Goal: Navigation & Orientation: Understand site structure

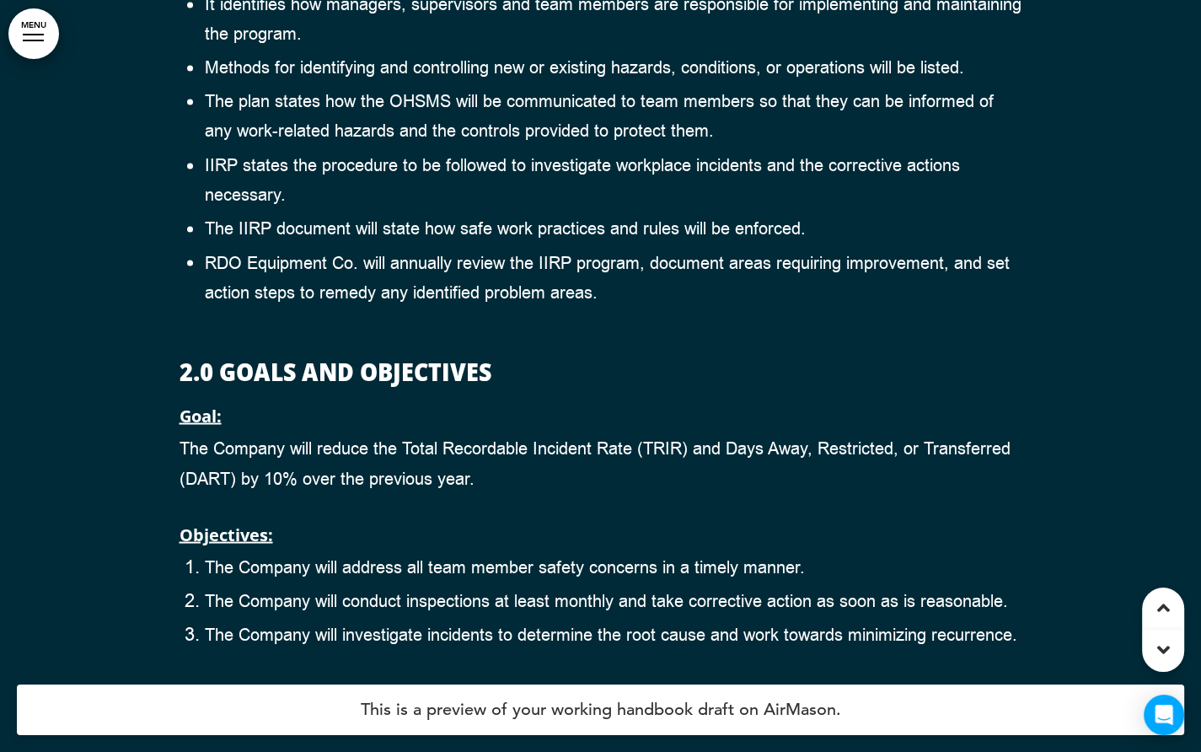
scroll to position [2529, 0]
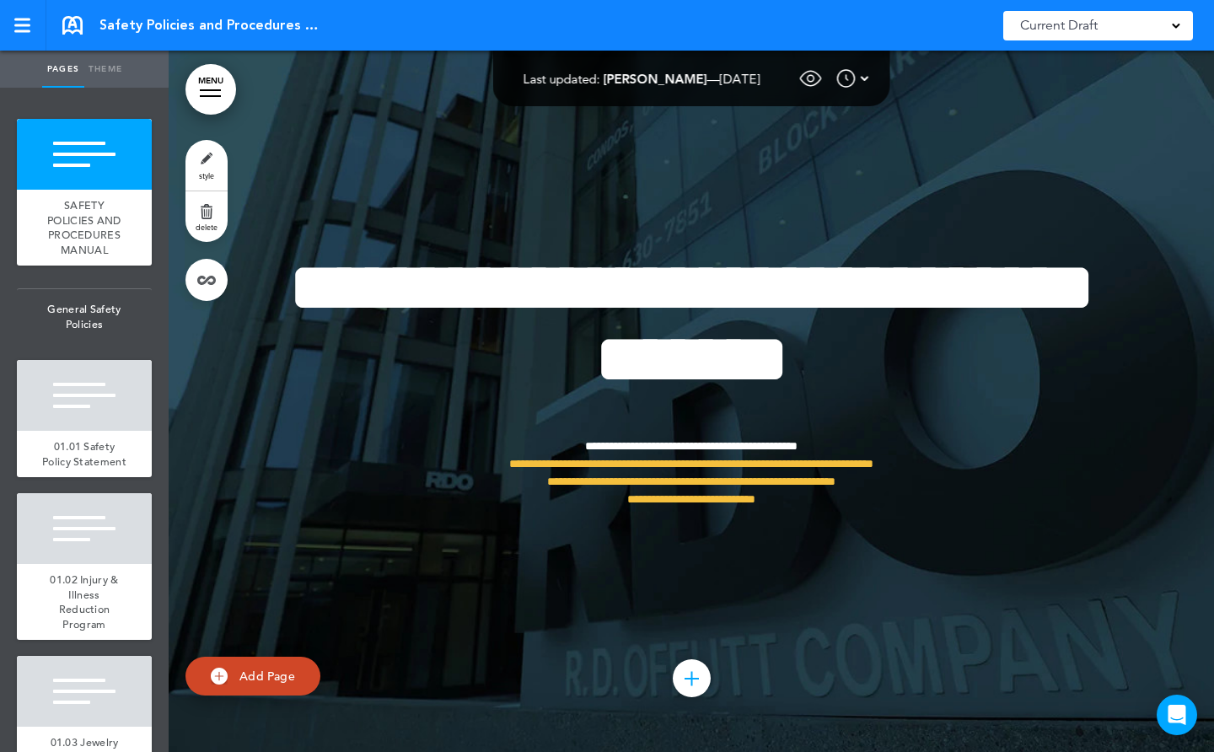
click at [212, 95] on div at bounding box center [210, 96] width 21 height 2
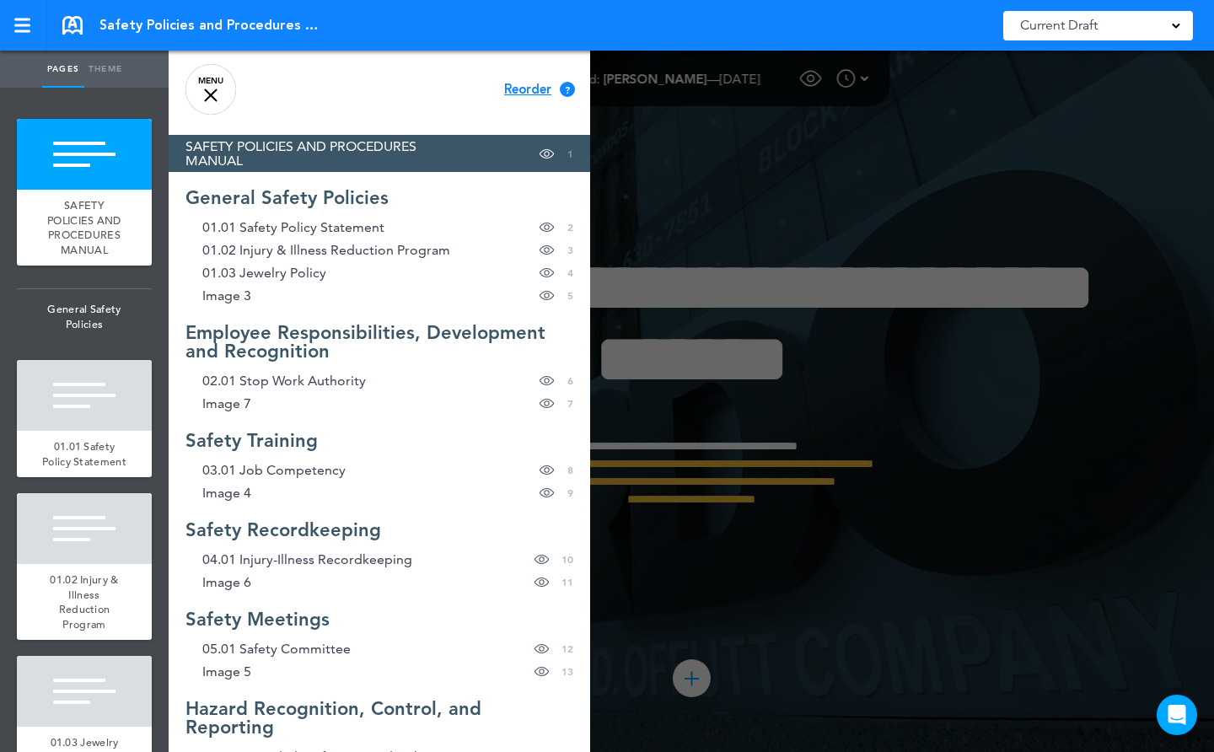
click at [207, 92] on div at bounding box center [210, 95] width 13 height 13
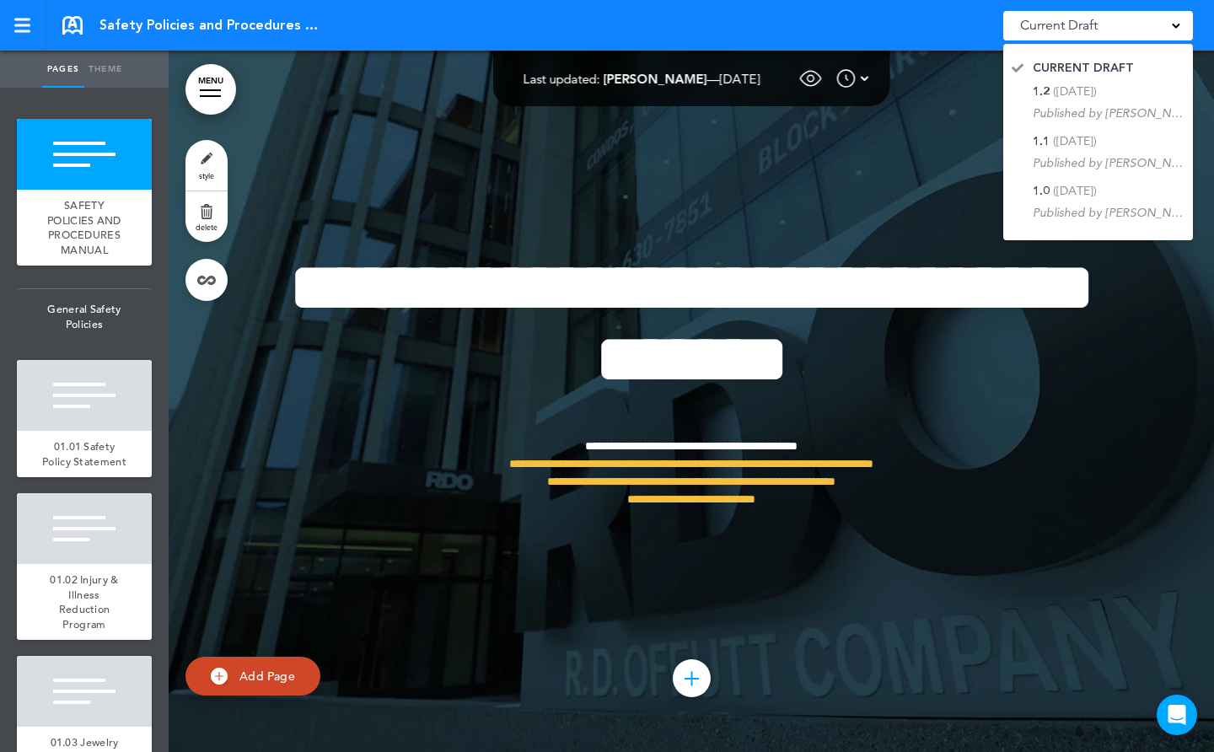
click at [944, 89] on div at bounding box center [691, 401] width 1045 height 701
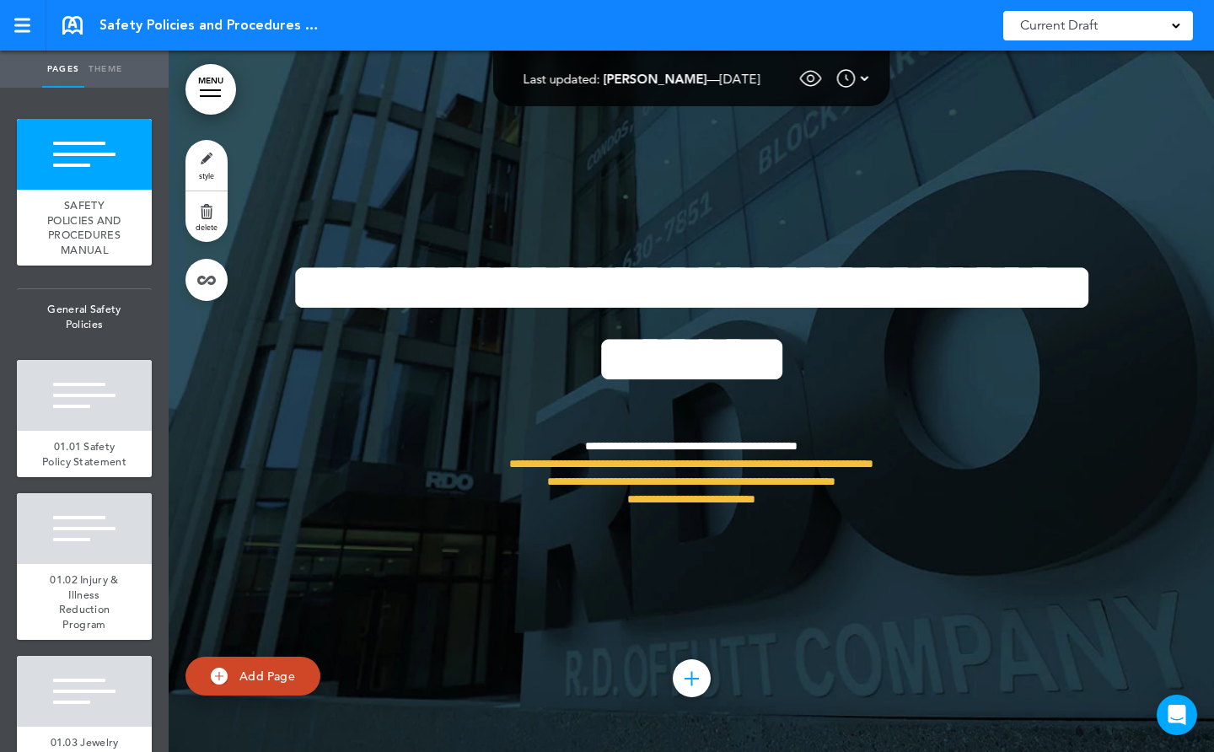
click at [869, 76] on img at bounding box center [865, 78] width 8 height 20
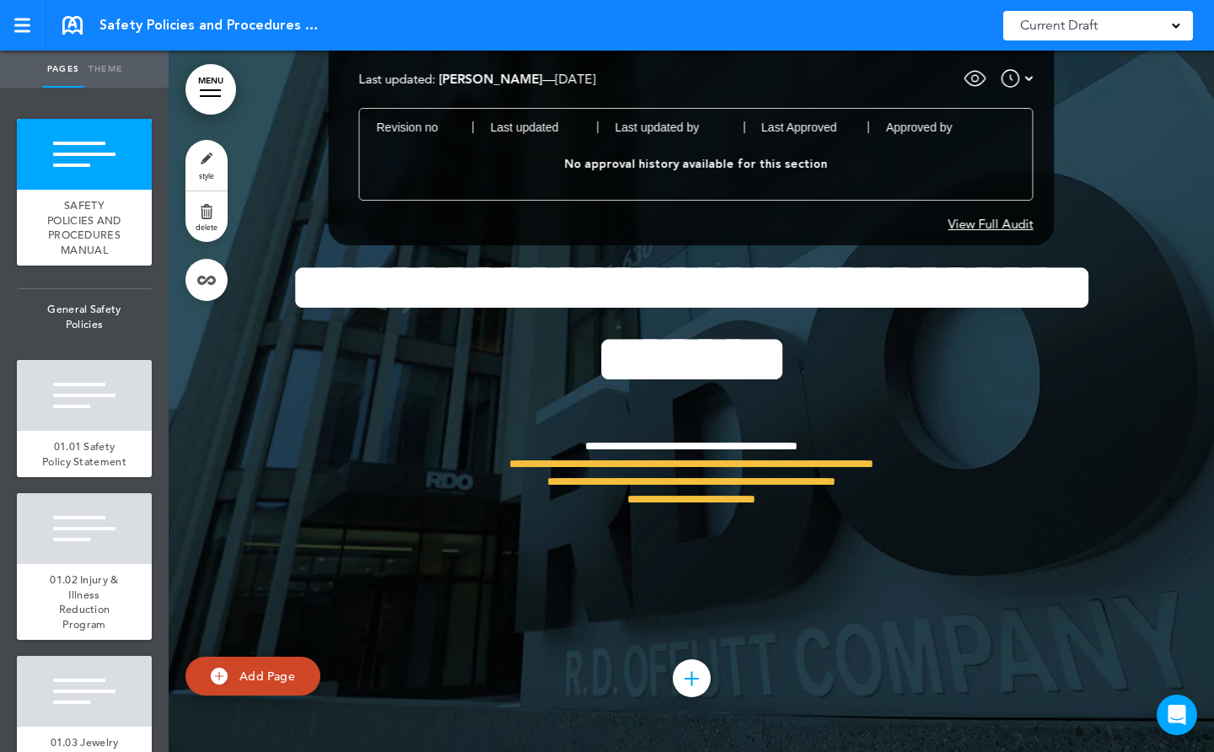
click at [1093, 109] on div at bounding box center [691, 401] width 1045 height 701
click at [208, 473] on div at bounding box center [691, 401] width 1045 height 701
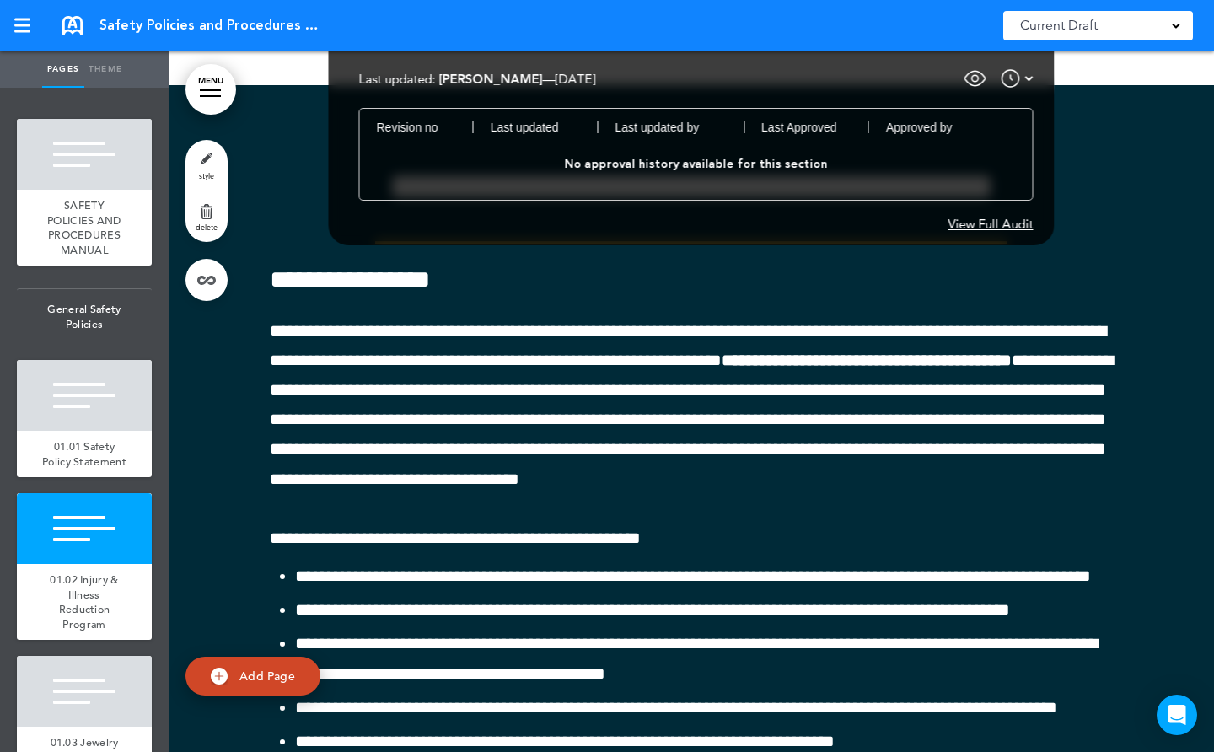
scroll to position [2108, 0]
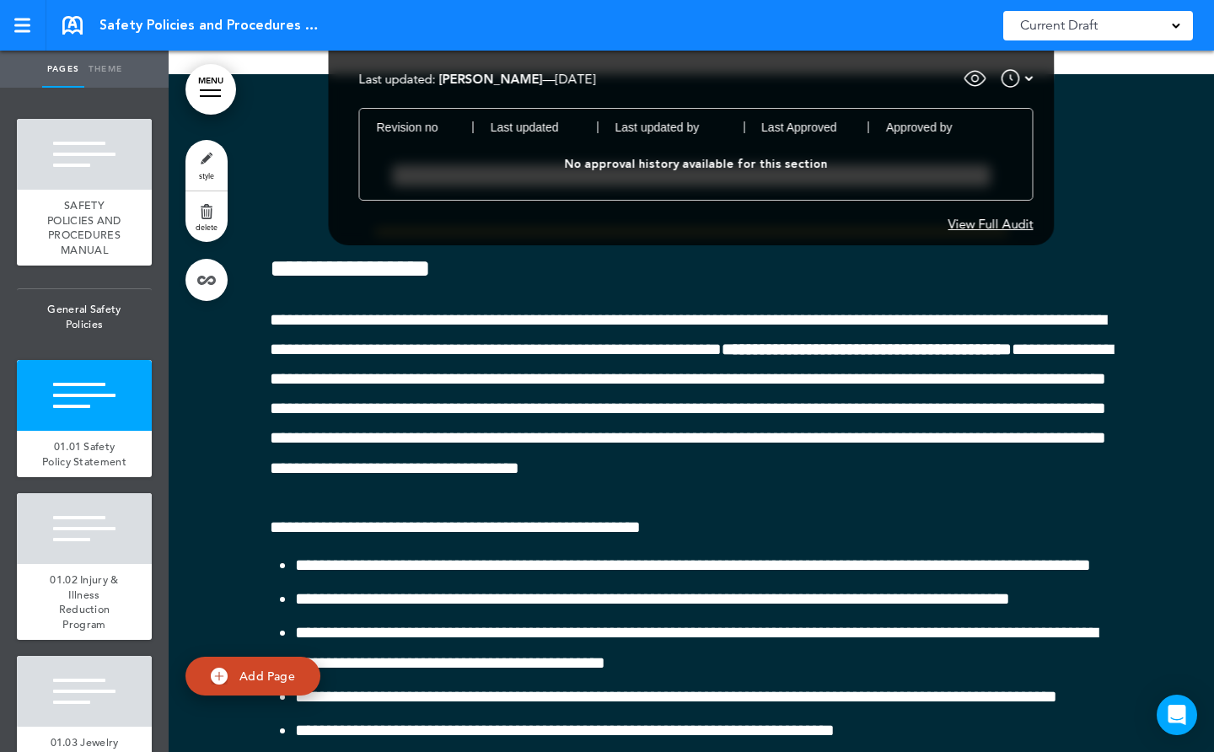
click at [1177, 23] on span at bounding box center [1176, 24] width 8 height 8
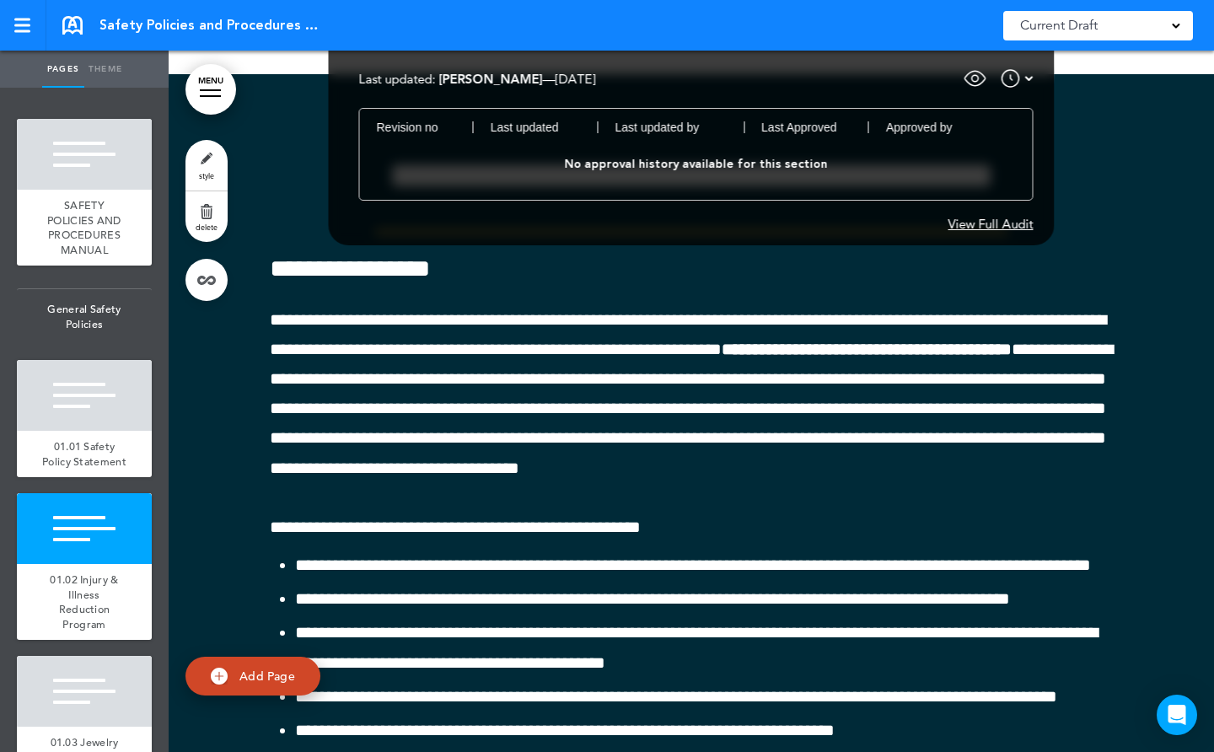
click at [1176, 28] on span at bounding box center [1176, 24] width 8 height 8
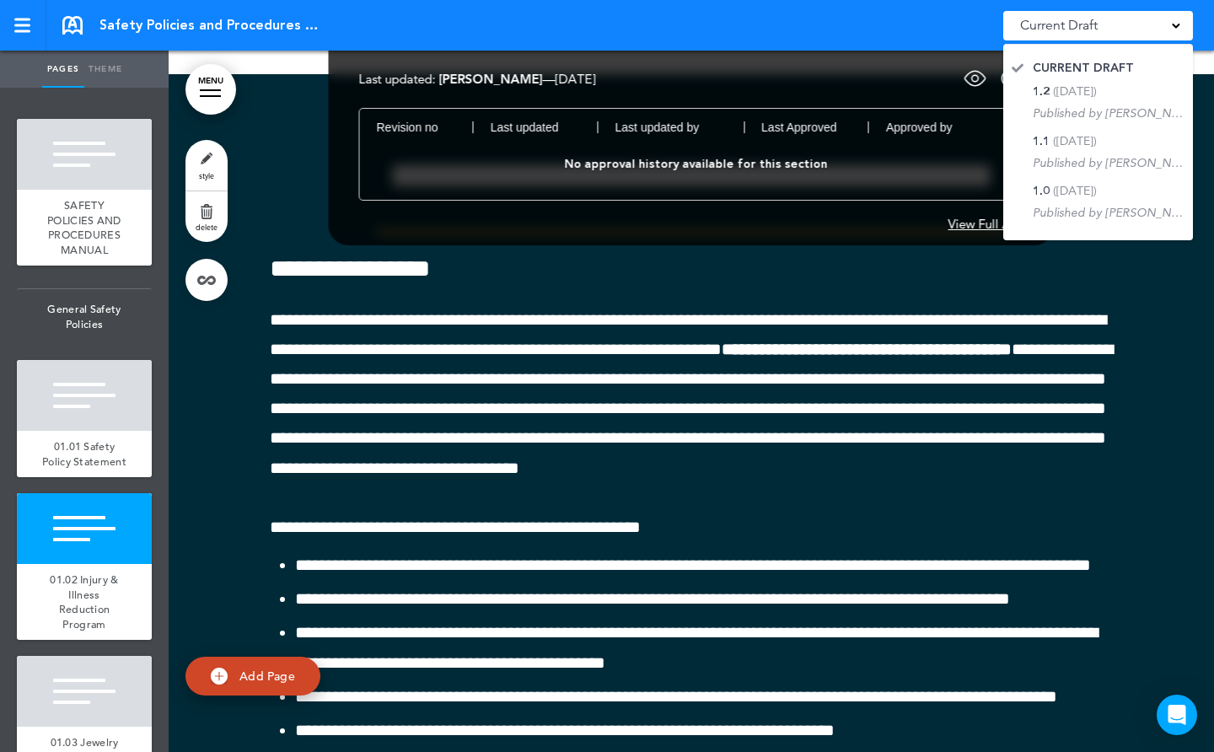
click at [857, 73] on div "Last updated: Josh Rude — Sep 22nd 2025 — Show for Employees: On Every Page Hid…" at bounding box center [696, 78] width 674 height 25
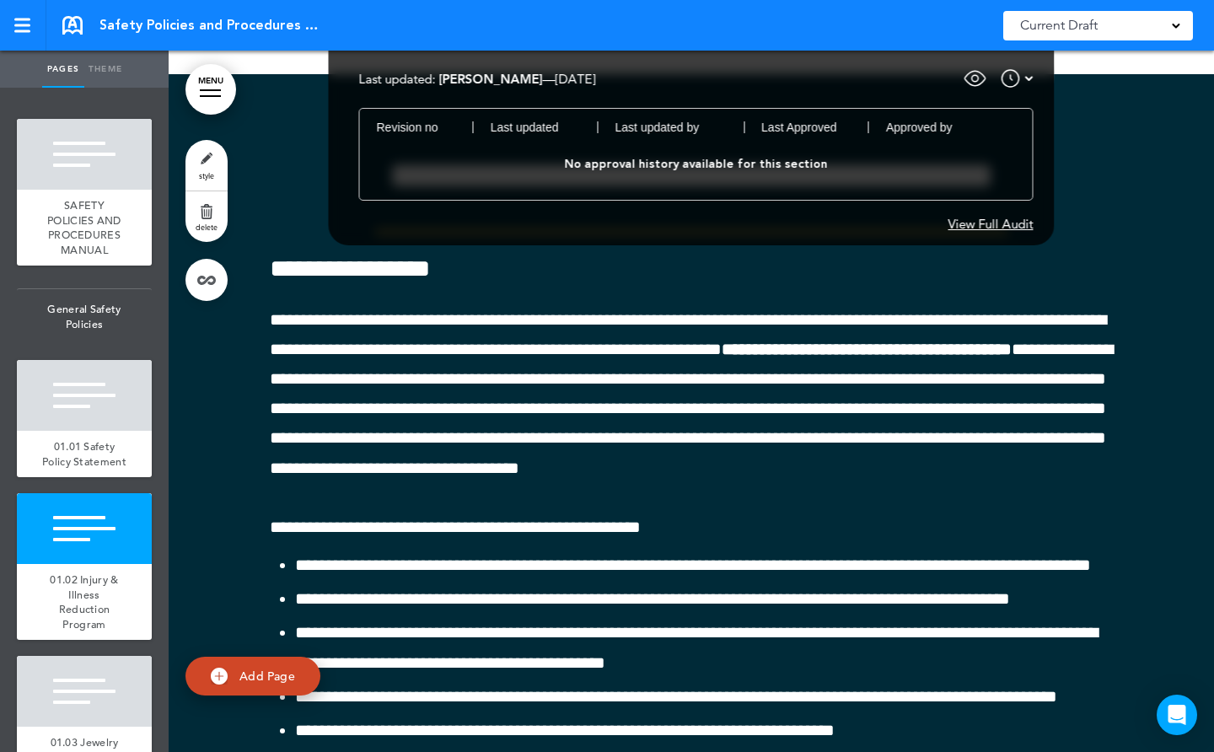
click at [975, 78] on img at bounding box center [975, 78] width 25 height 25
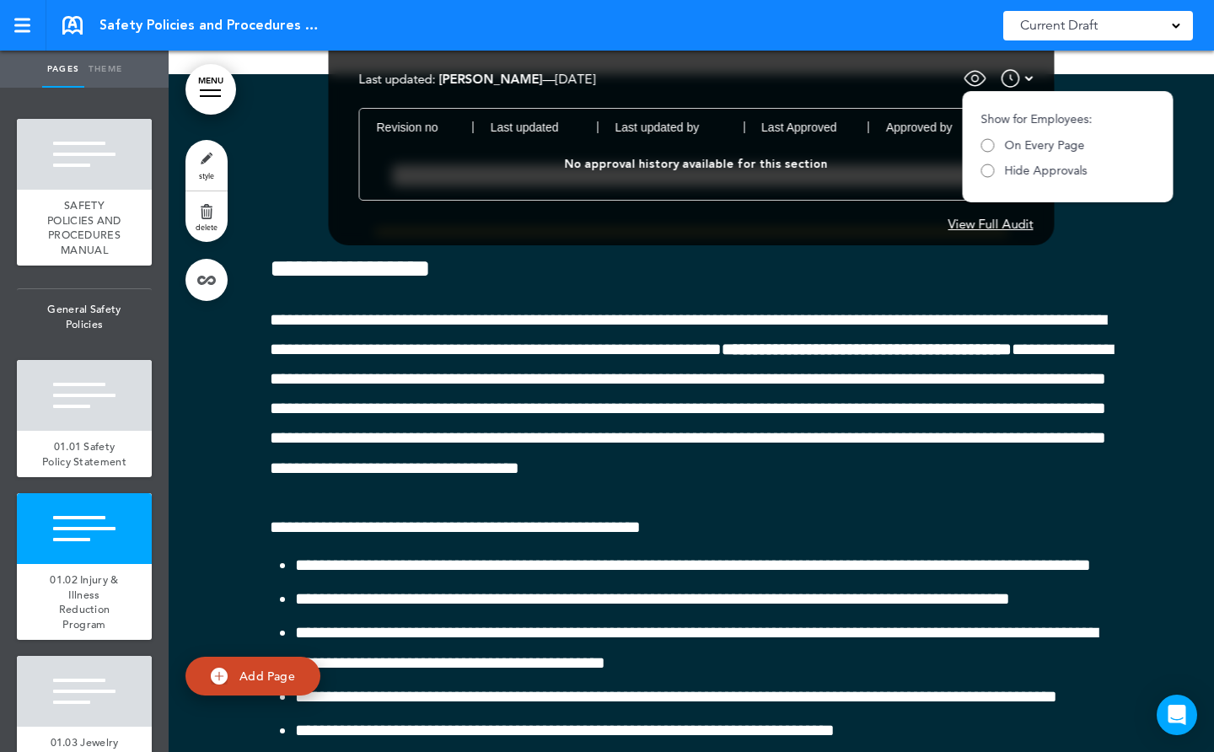
click at [848, 81] on div "Last updated: Josh Rude — Sep 22nd 2025 — Show for Employees: On Every Page Hid…" at bounding box center [696, 78] width 674 height 25
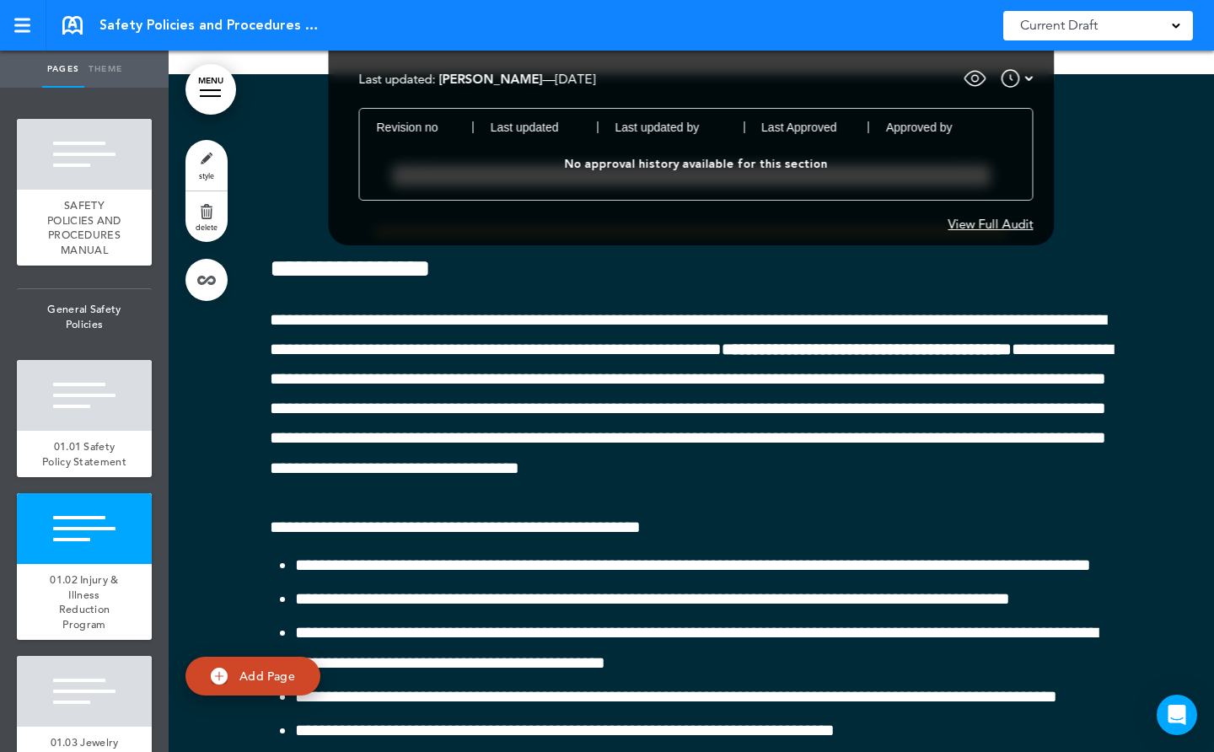
click at [1028, 76] on img at bounding box center [1029, 78] width 8 height 20
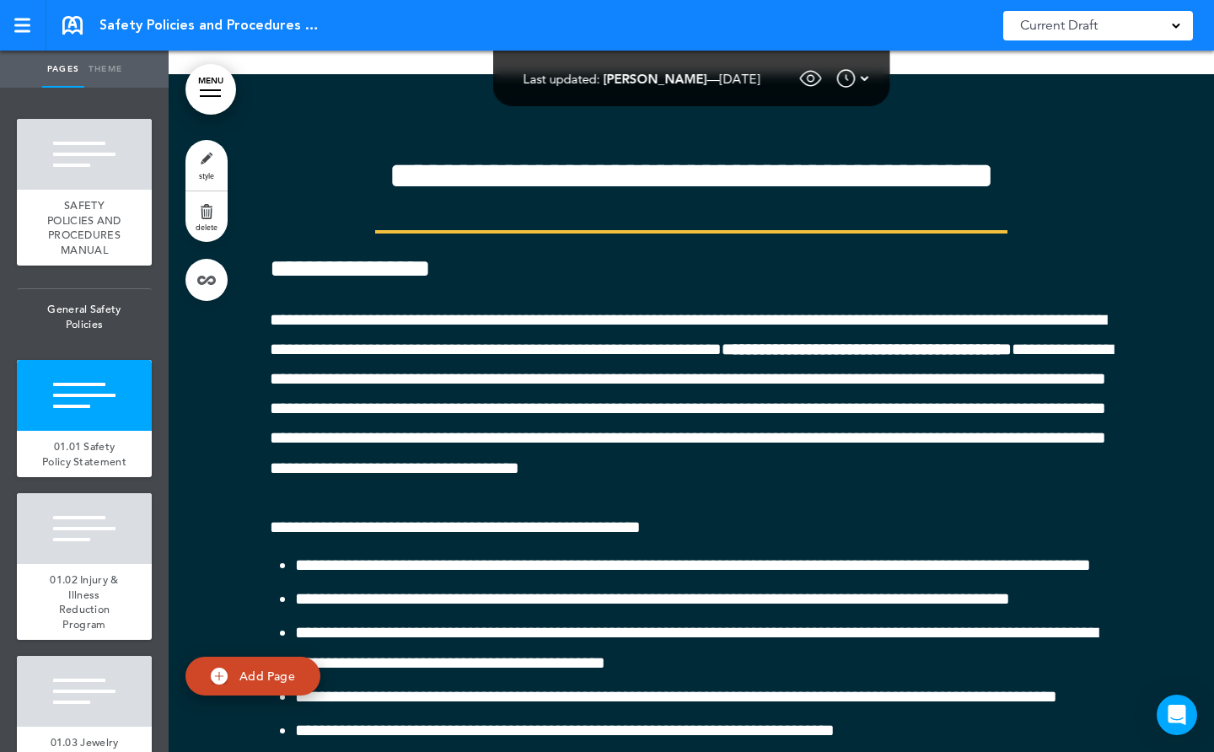
click at [206, 92] on link "MENU" at bounding box center [210, 89] width 51 height 51
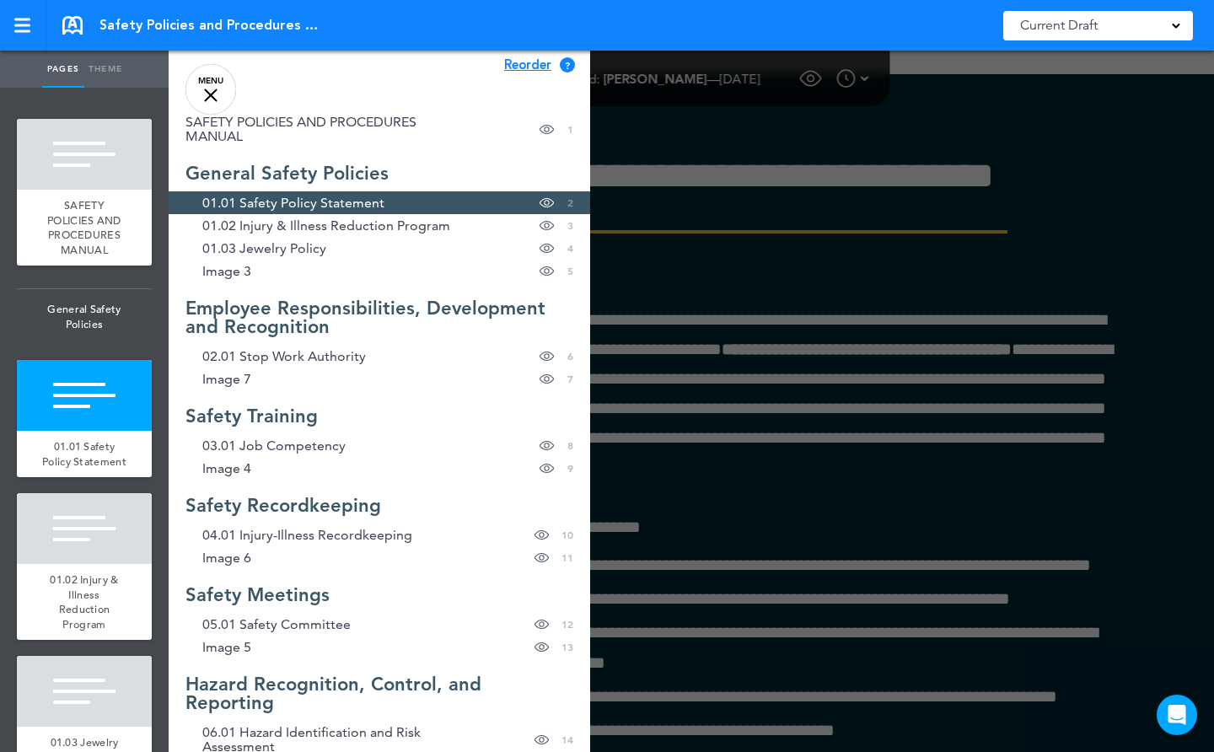
scroll to position [0, 0]
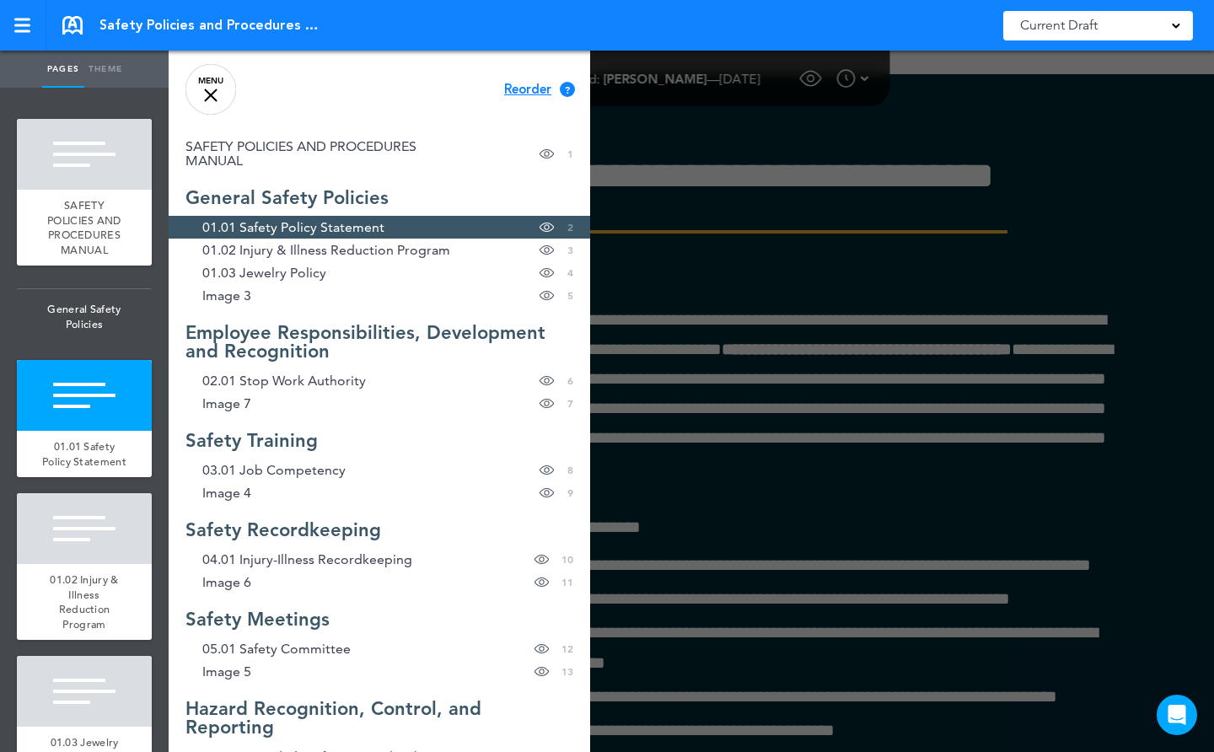
click at [212, 92] on div at bounding box center [210, 95] width 13 height 13
